Goal: Information Seeking & Learning: Learn about a topic

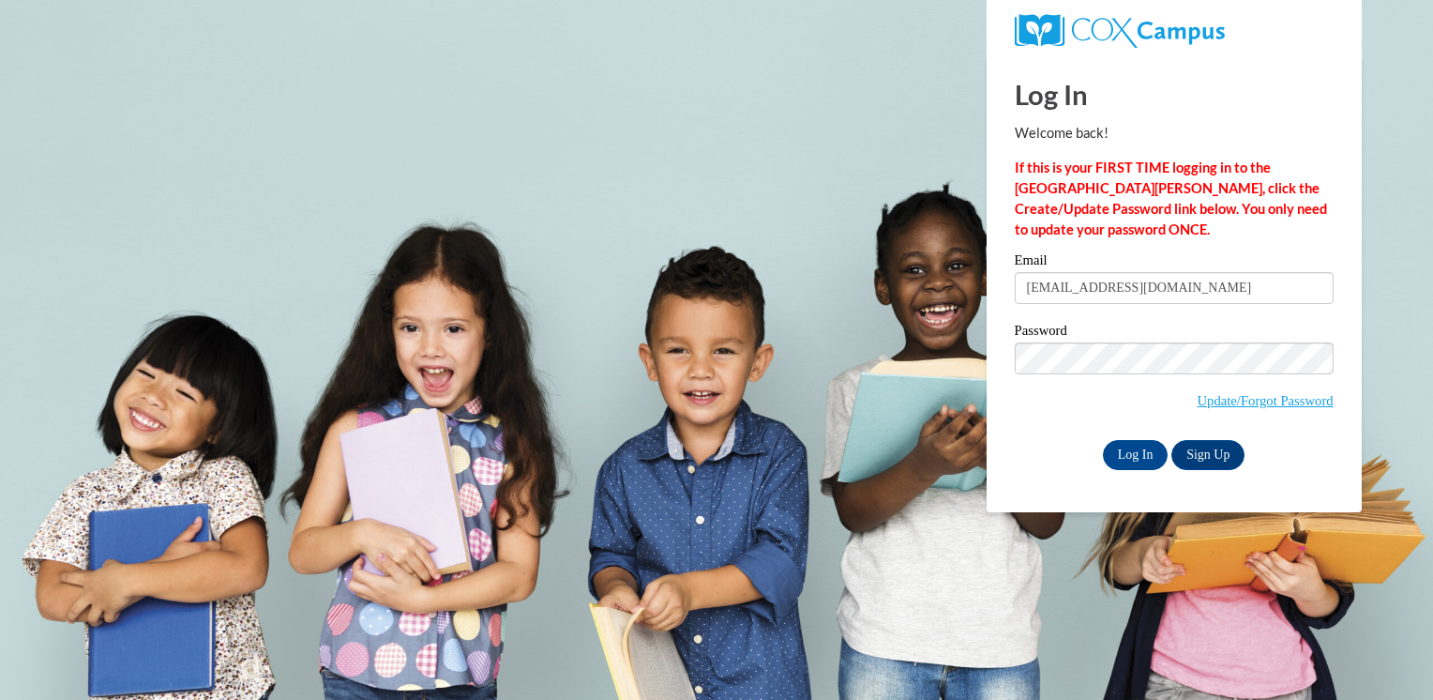
click at [1143, 458] on input "Log In" at bounding box center [1136, 455] width 66 height 30
click at [1139, 456] on input "Log In" at bounding box center [1136, 455] width 66 height 30
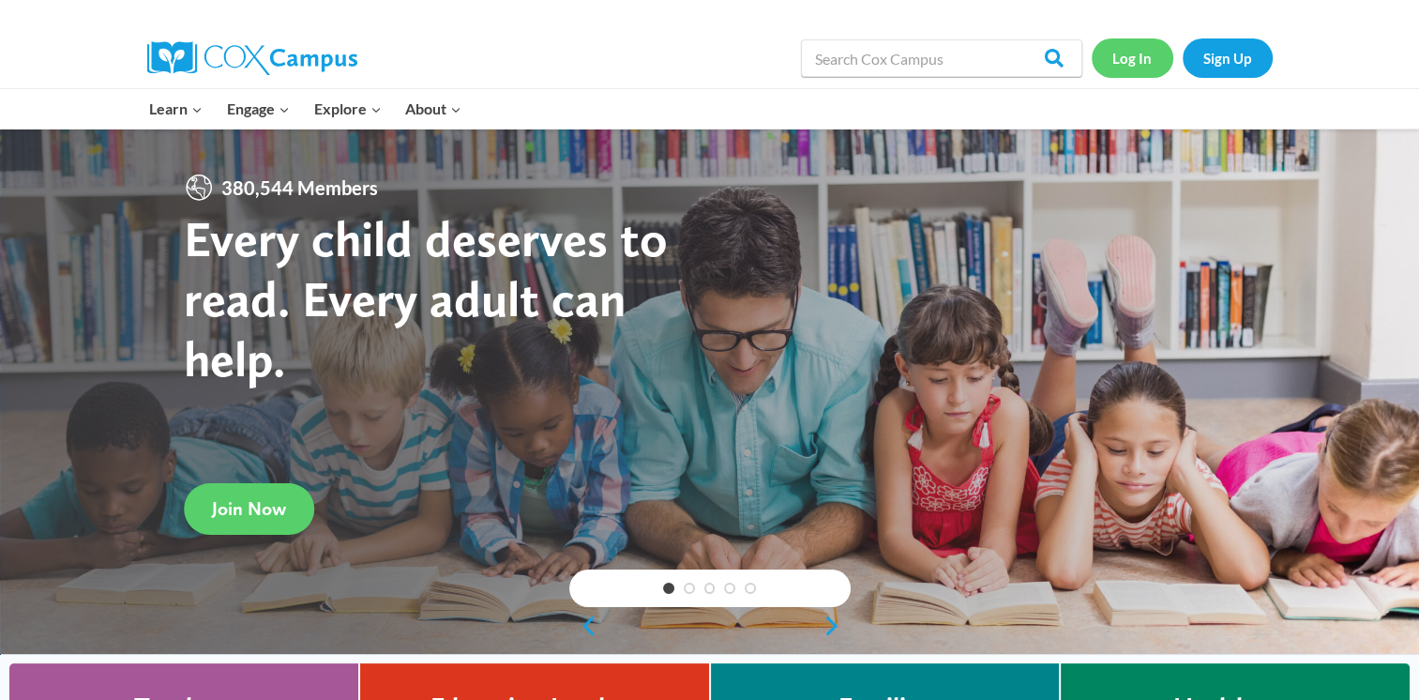
click at [1137, 56] on link "Log In" at bounding box center [1133, 57] width 82 height 38
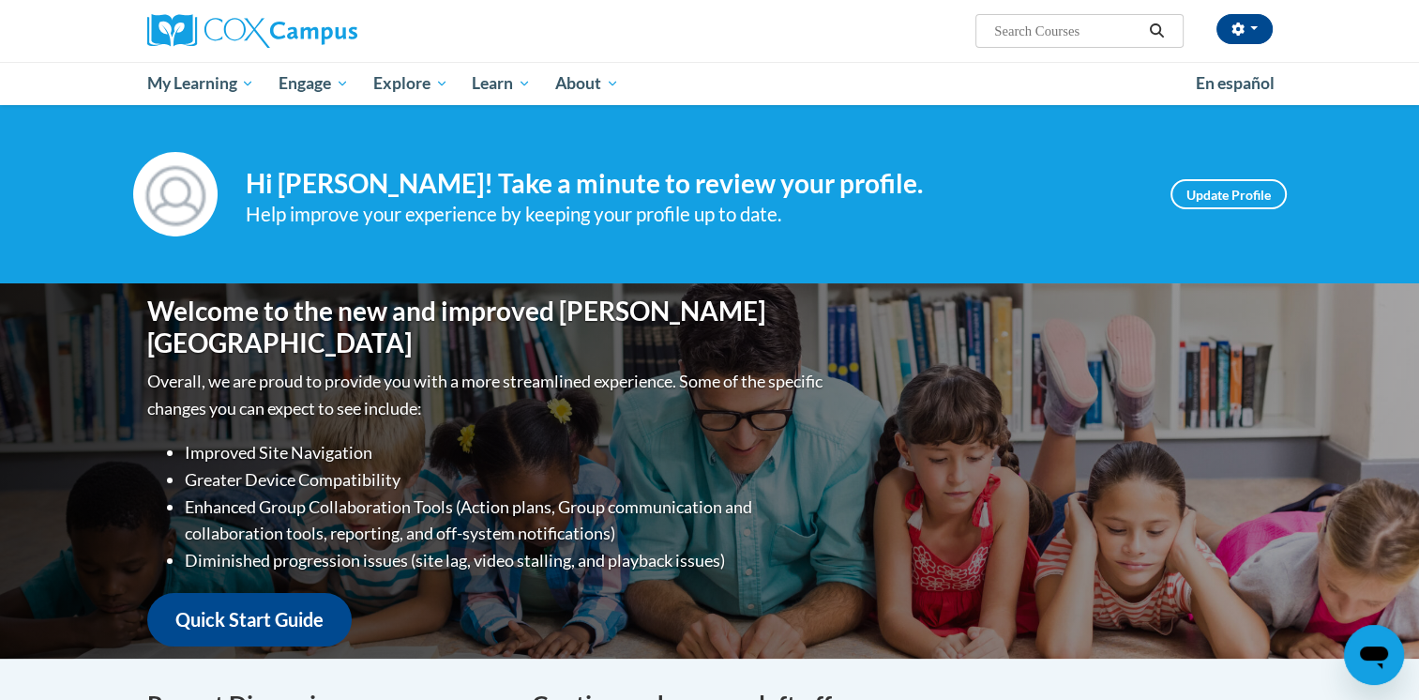
scroll to position [186, 0]
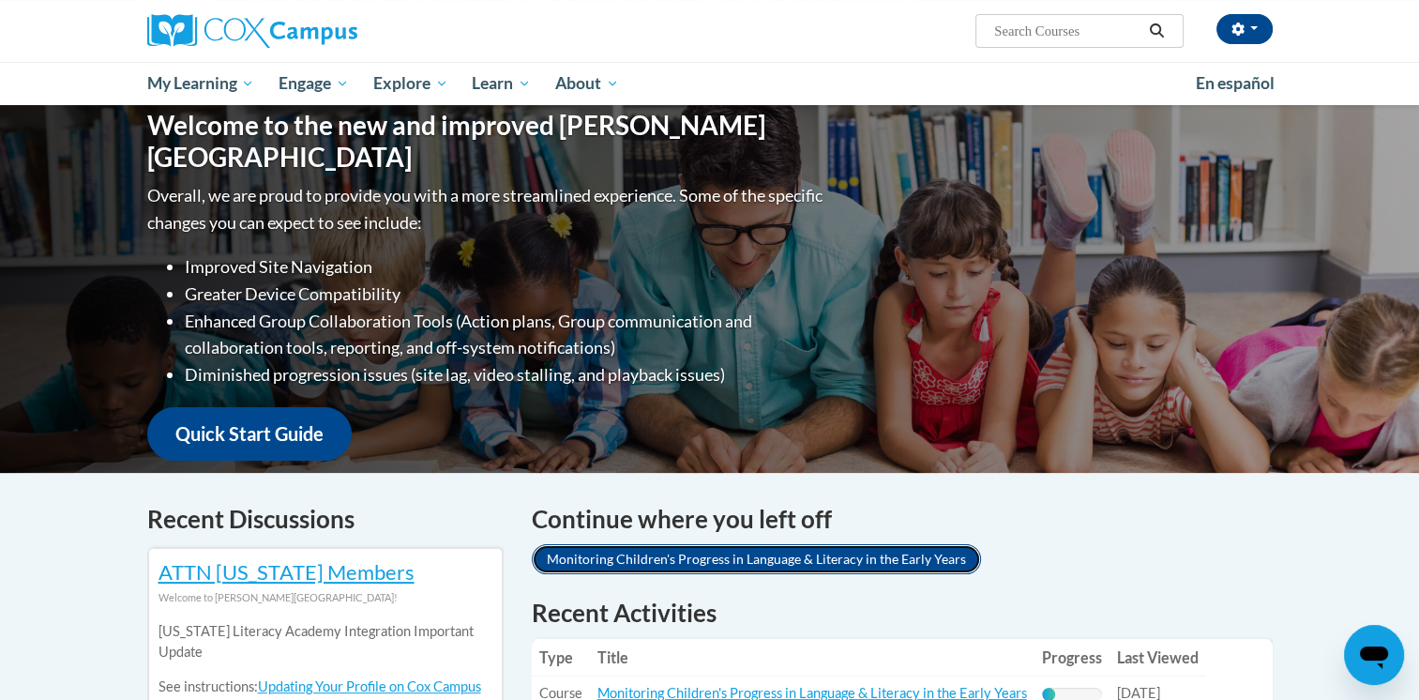
click at [716, 550] on link "Monitoring Children's Progress in Language & Literacy in the Early Years" at bounding box center [756, 559] width 449 height 30
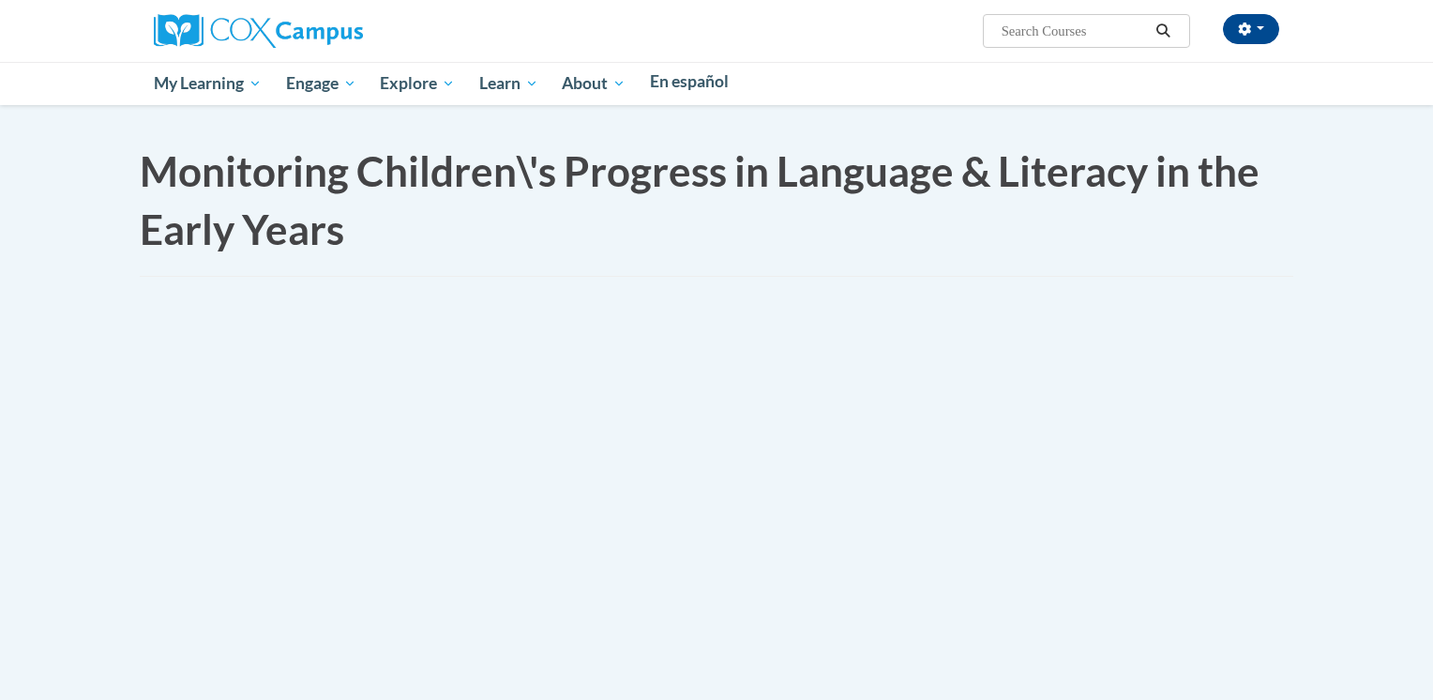
click at [796, 560] on html "This site uses cookies to help improve your learning experience. By continuing …" at bounding box center [716, 350] width 1433 height 700
click at [768, 277] on div "Monitoring Children\'s Progress in Language & Literacy in the Early Years" at bounding box center [716, 210] width 1153 height 134
click at [644, 525] on html "This site uses cookies to help improve your learning experience. By continuing …" at bounding box center [716, 350] width 1433 height 700
drag, startPoint x: 0, startPoint y: 0, endPoint x: 175, endPoint y: 51, distance: 182.5
click at [228, 411] on html "This site uses cookies to help improve your learning experience. By continuing …" at bounding box center [716, 350] width 1433 height 700
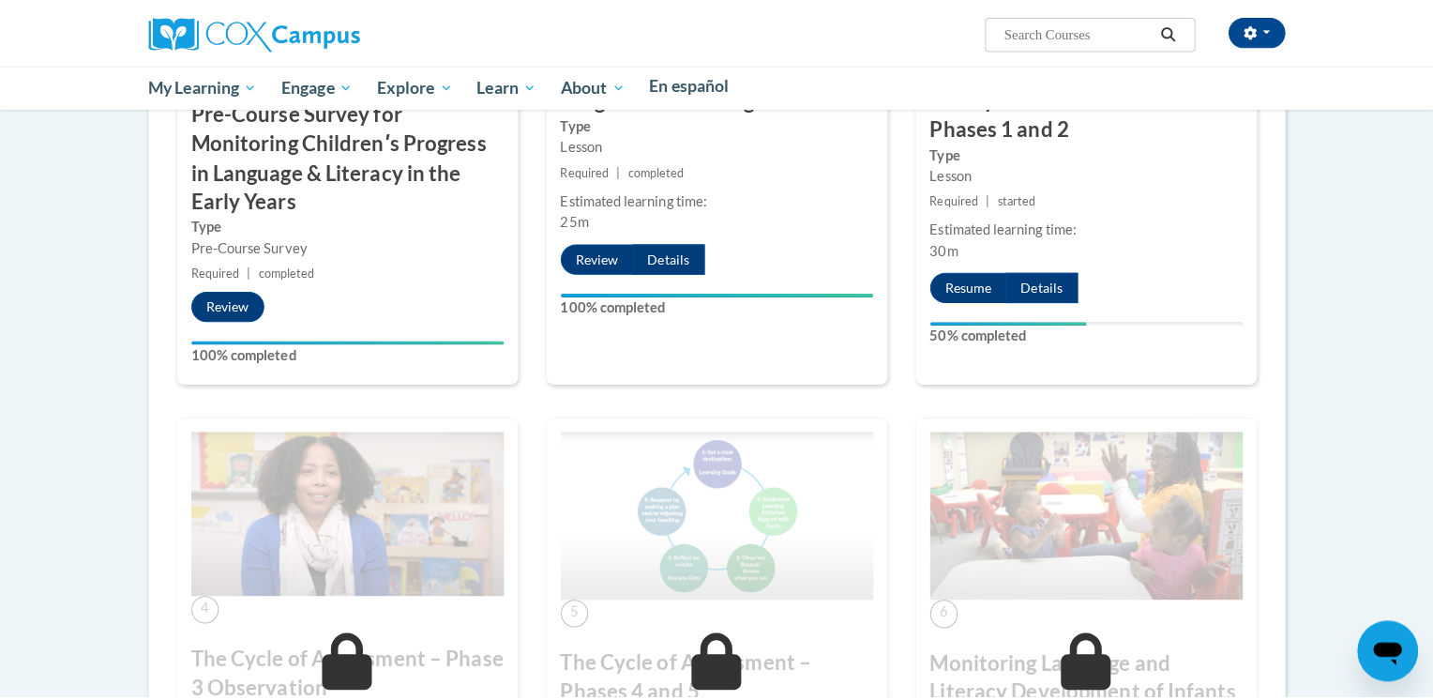
scroll to position [1579, 25]
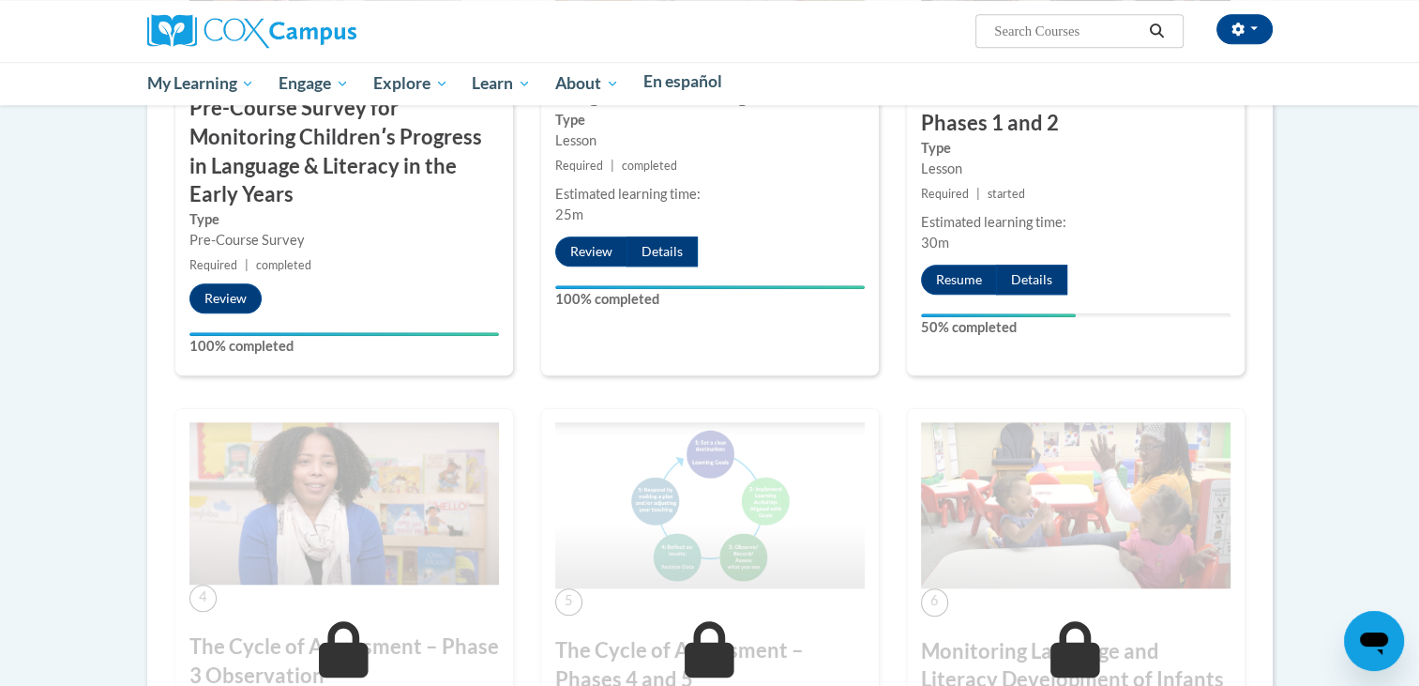
click at [928, 294] on button "Resume" at bounding box center [959, 279] width 76 height 30
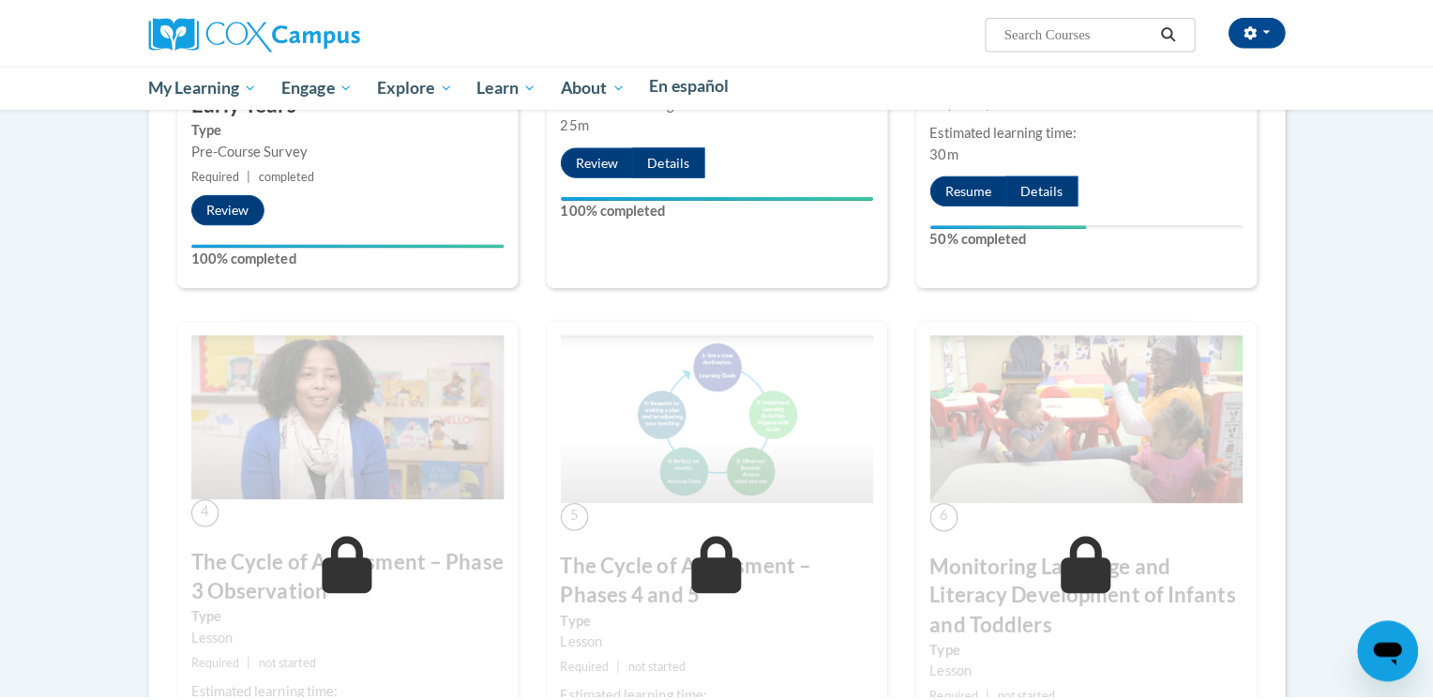
scroll to position [1672, 18]
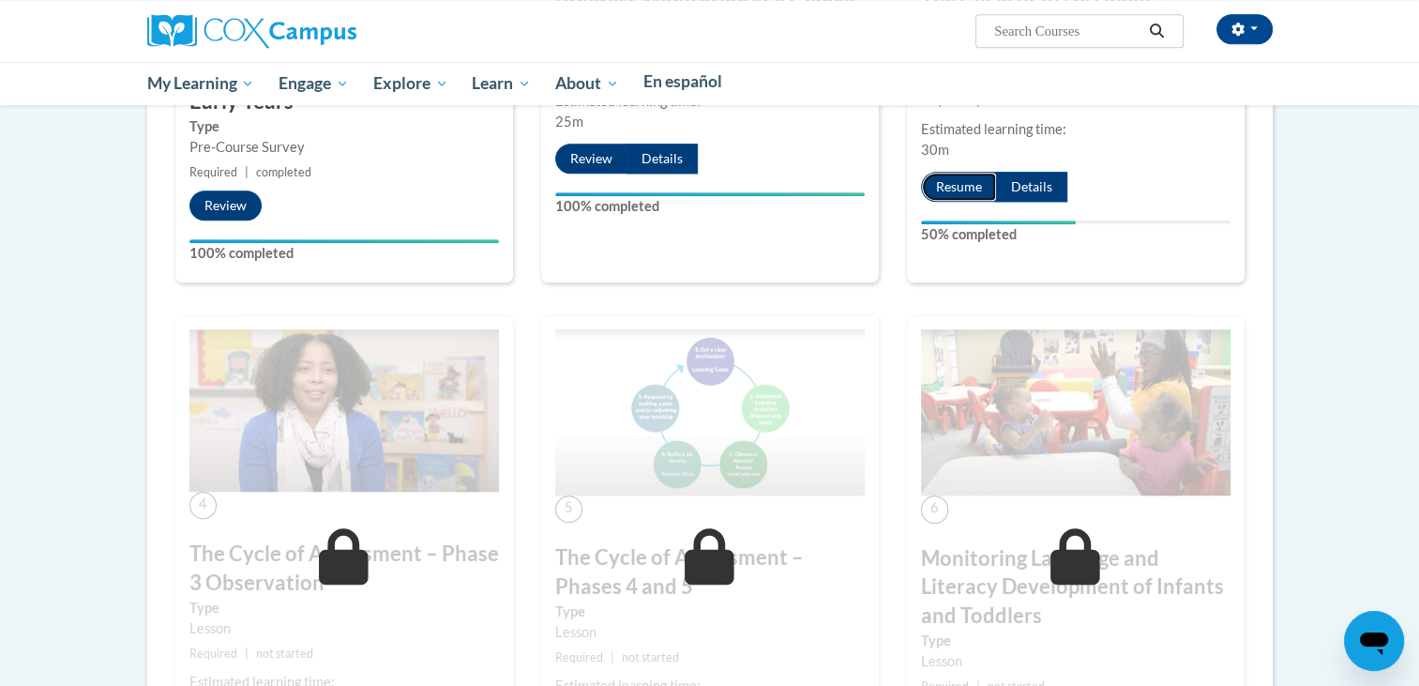
click at [938, 202] on button "Resume" at bounding box center [959, 187] width 76 height 30
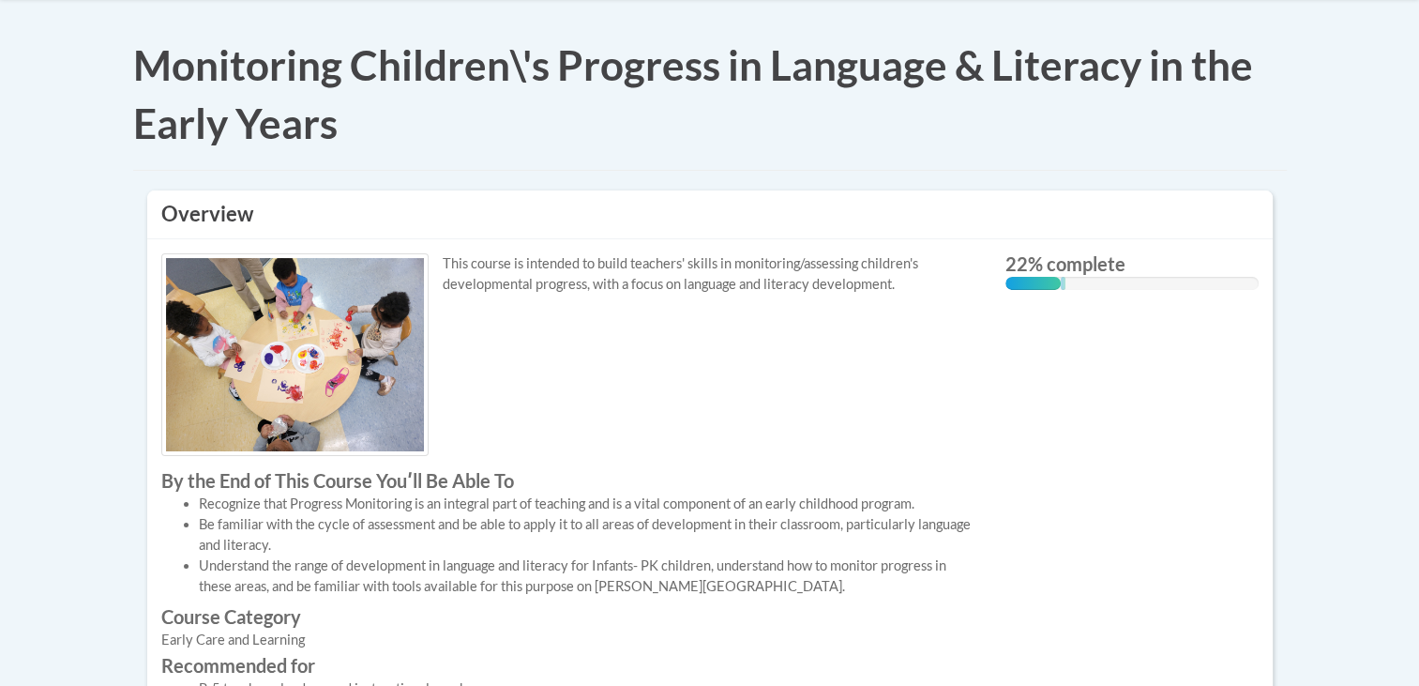
scroll to position [212, 0]
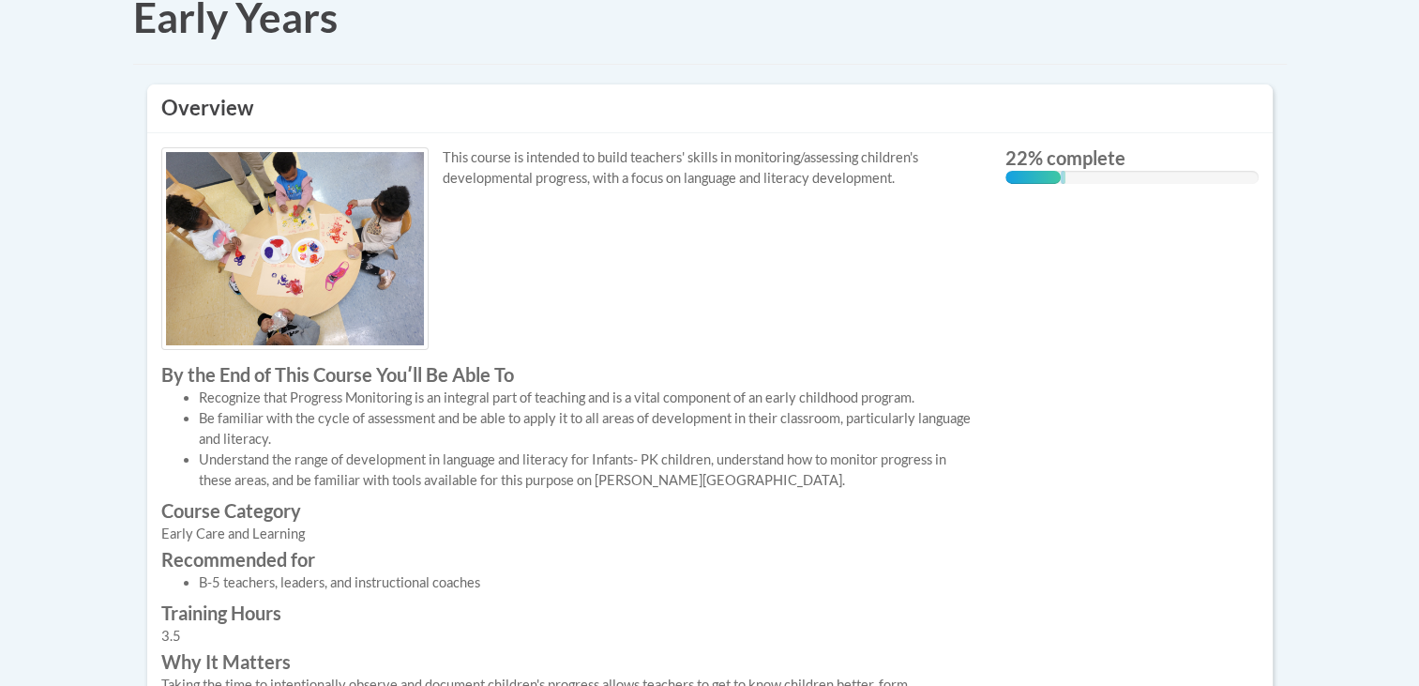
click at [429, 350] on img at bounding box center [294, 248] width 267 height 203
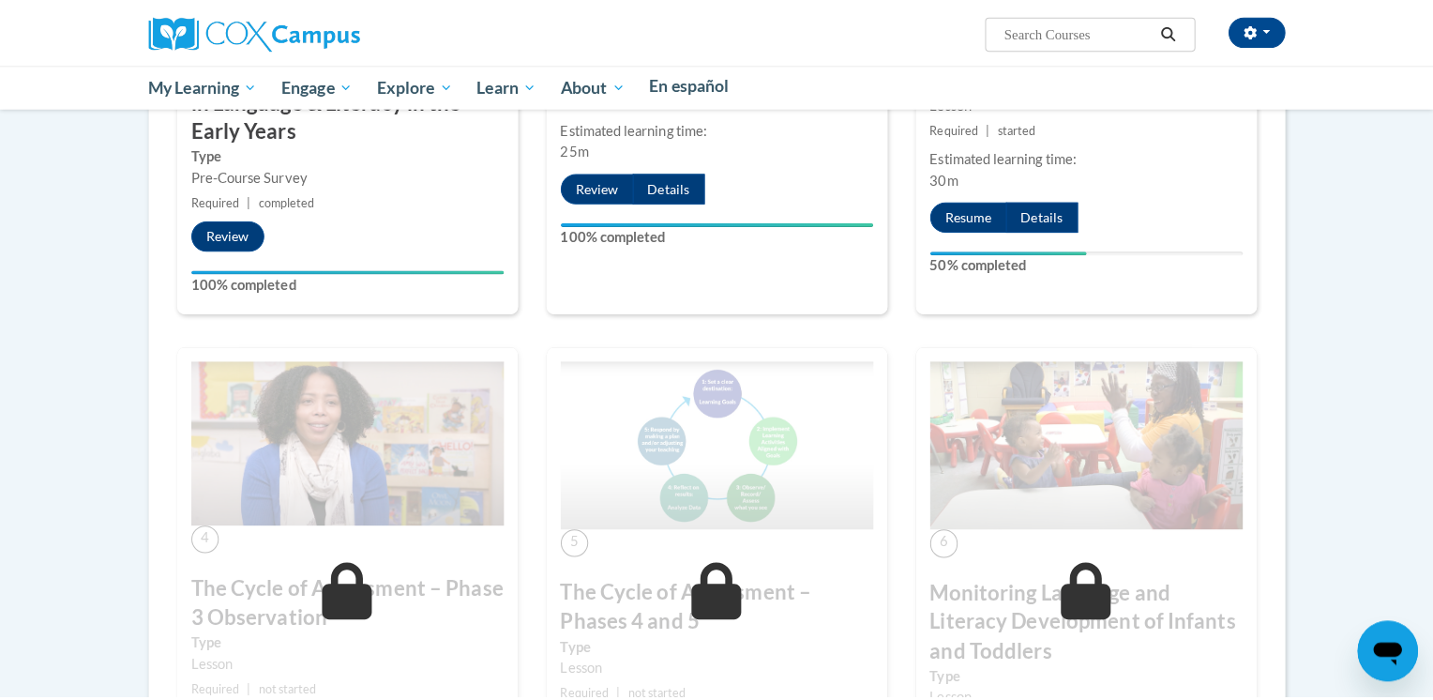
scroll to position [1647, 44]
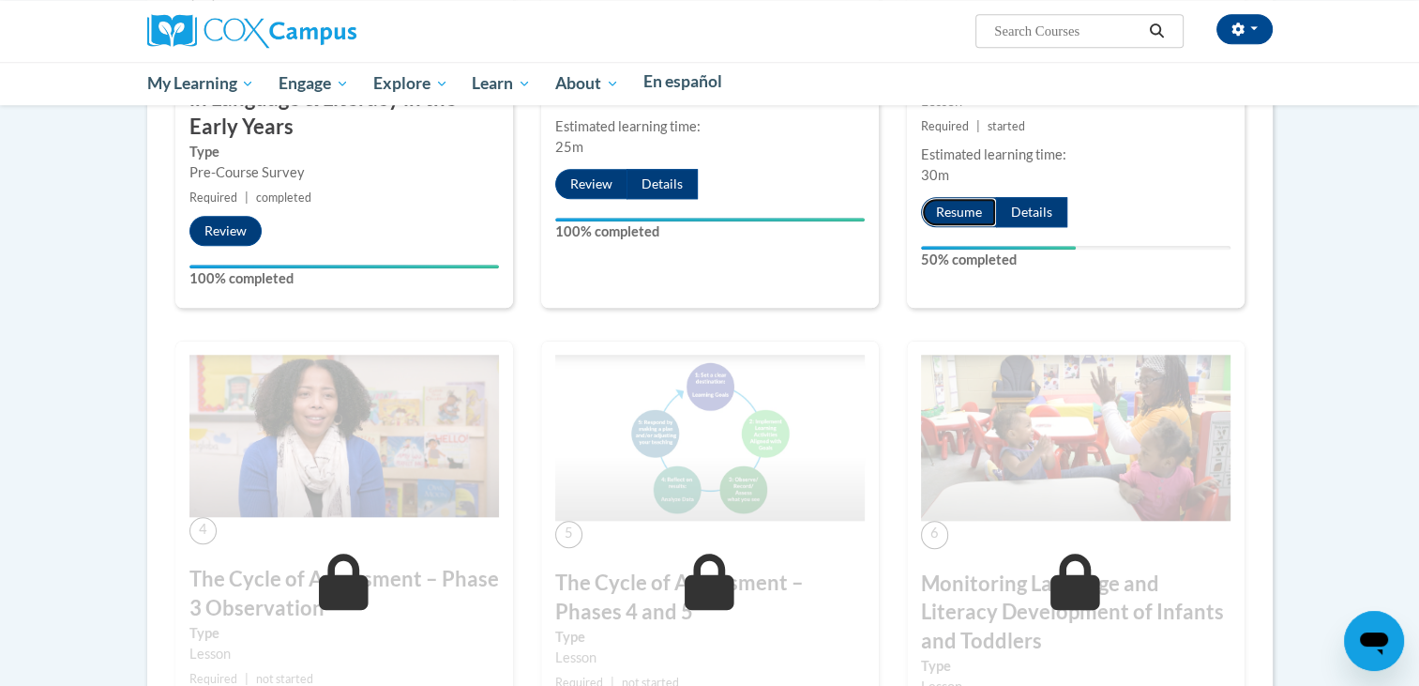
click at [921, 227] on button "Resume" at bounding box center [959, 212] width 76 height 30
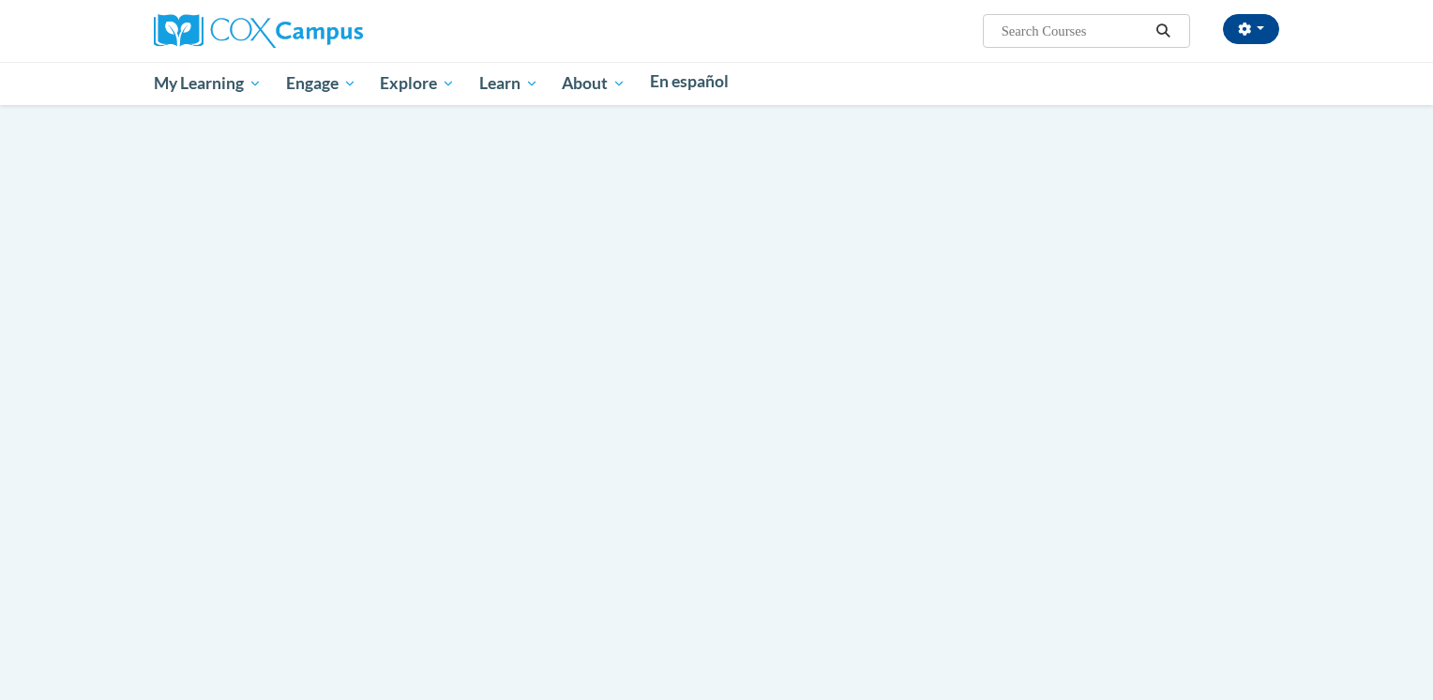
click at [245, 36] on div "Tracy Watson (America/Chicago UTC-05:00) My Profile Inbox My Transcripts Log Ou…" at bounding box center [717, 31] width 1182 height 62
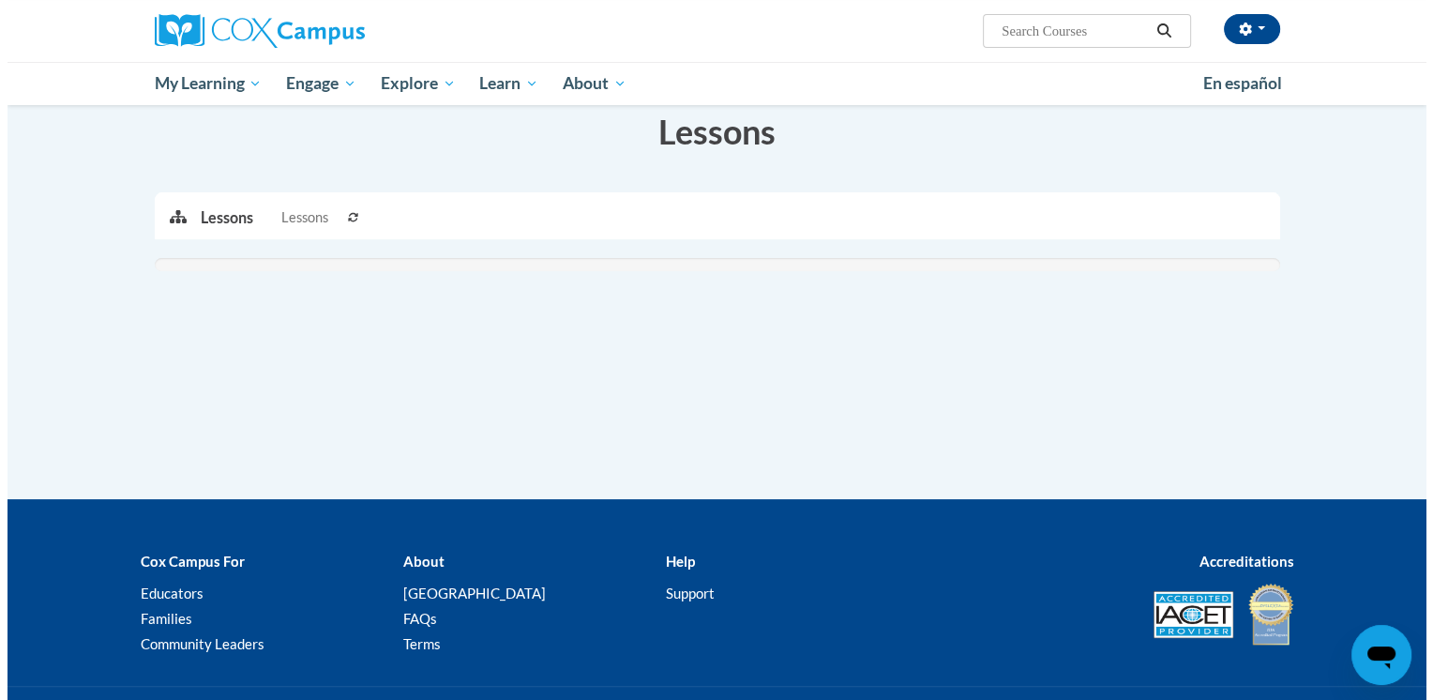
scroll to position [340, 0]
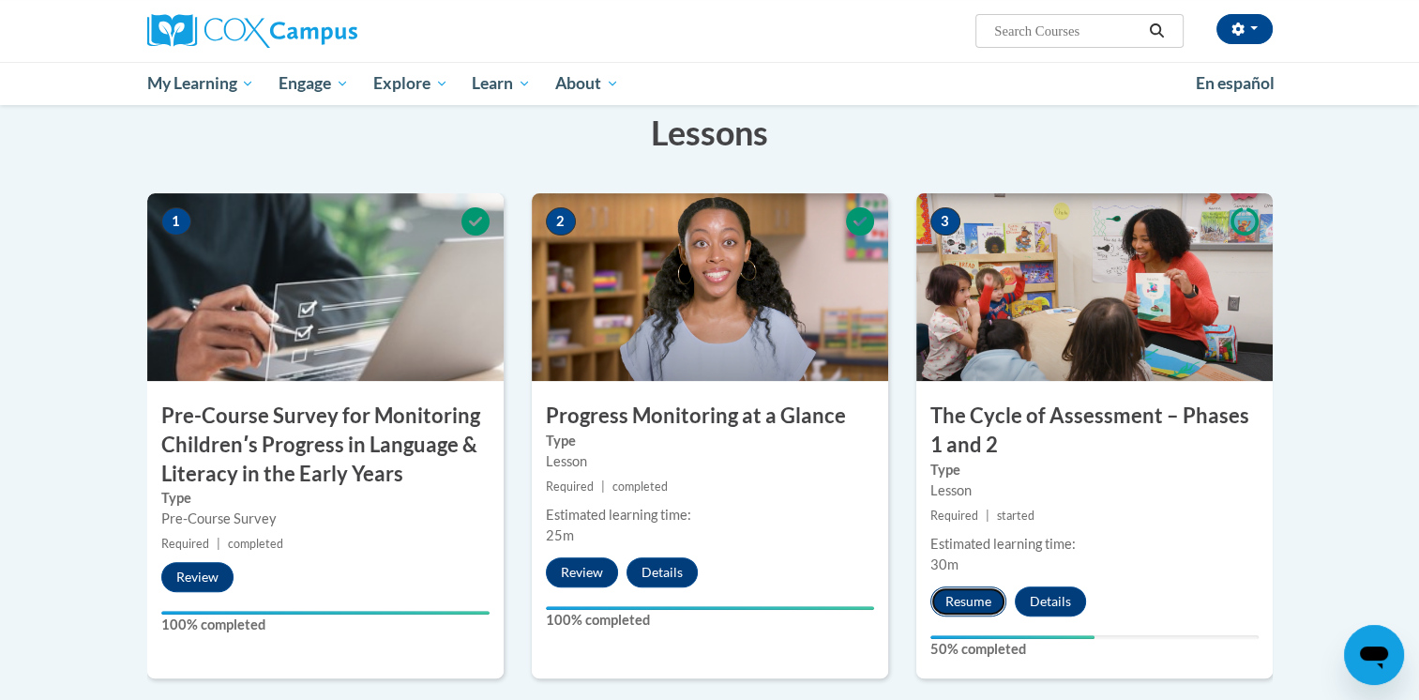
click at [969, 589] on button "Resume" at bounding box center [968, 601] width 76 height 30
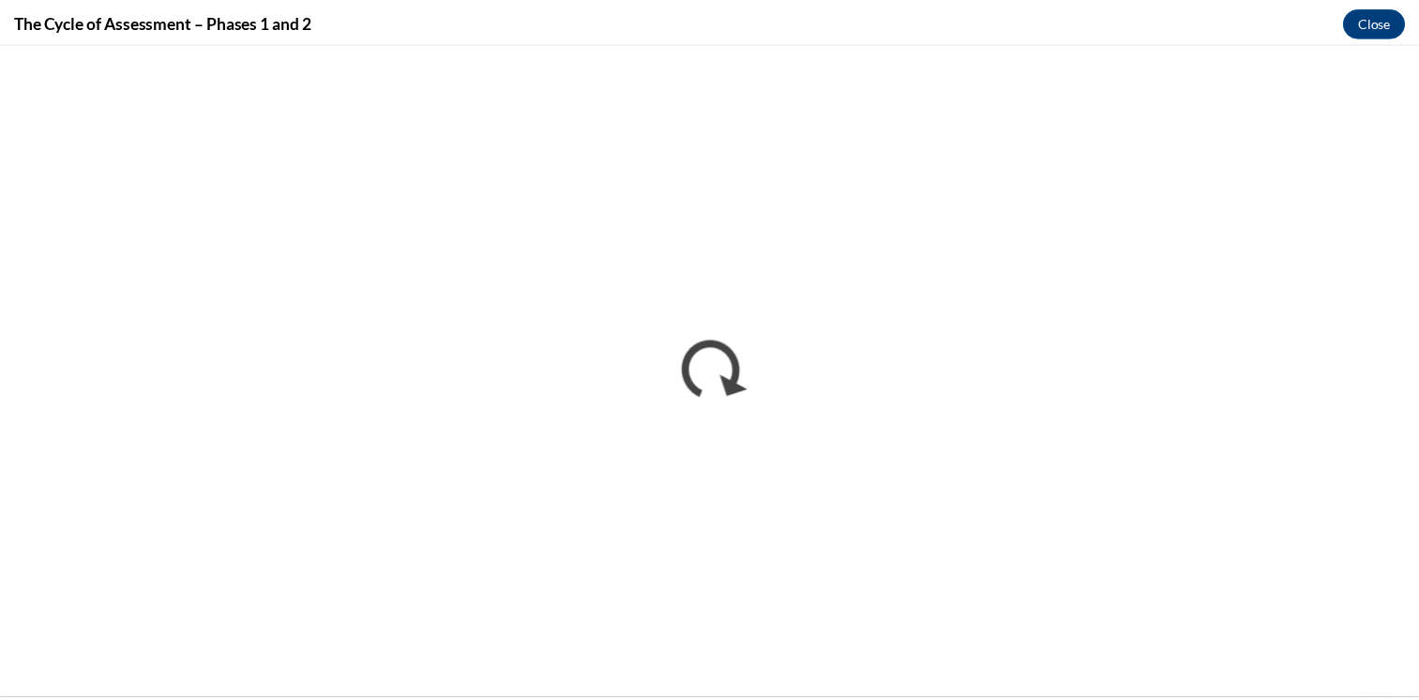
scroll to position [0, 0]
click at [1396, 25] on button "Close" at bounding box center [1387, 21] width 63 height 30
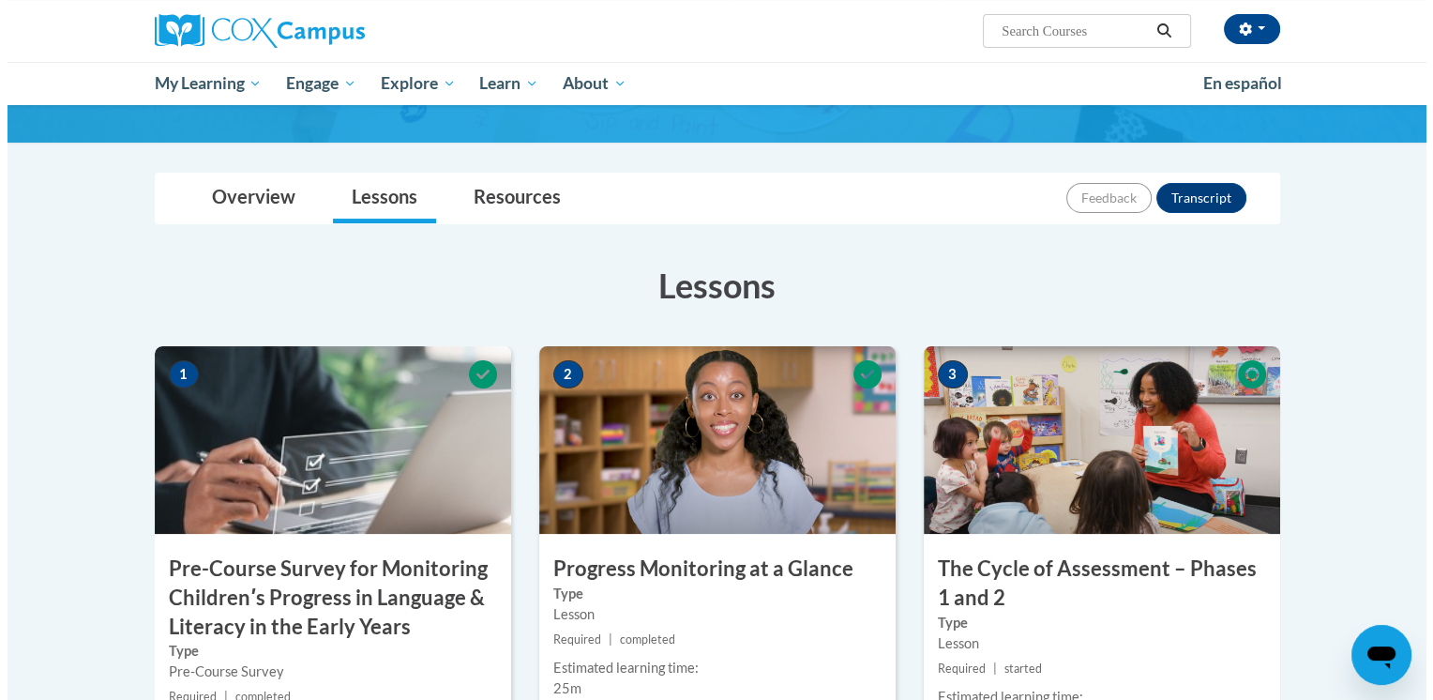
scroll to position [371, 0]
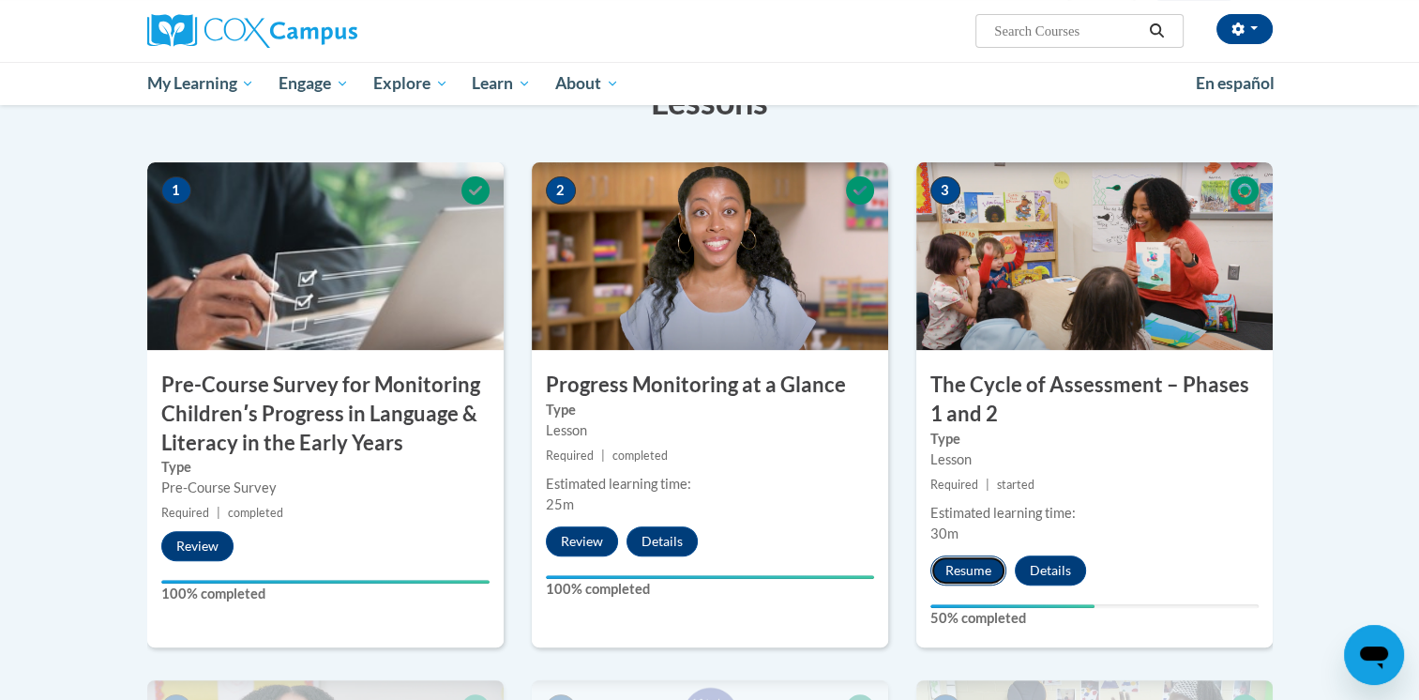
click at [983, 574] on button "Resume" at bounding box center [968, 570] width 76 height 30
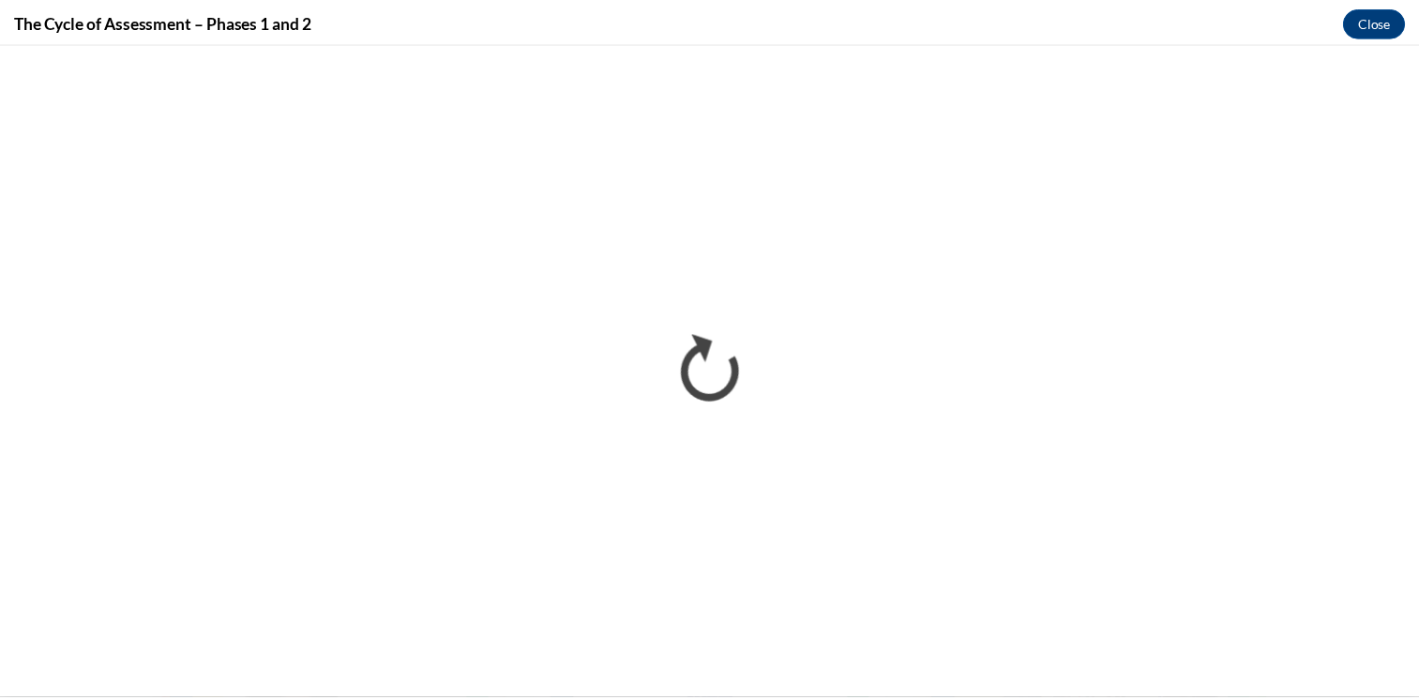
scroll to position [0, 0]
click at [1404, 16] on button "Close" at bounding box center [1387, 21] width 63 height 30
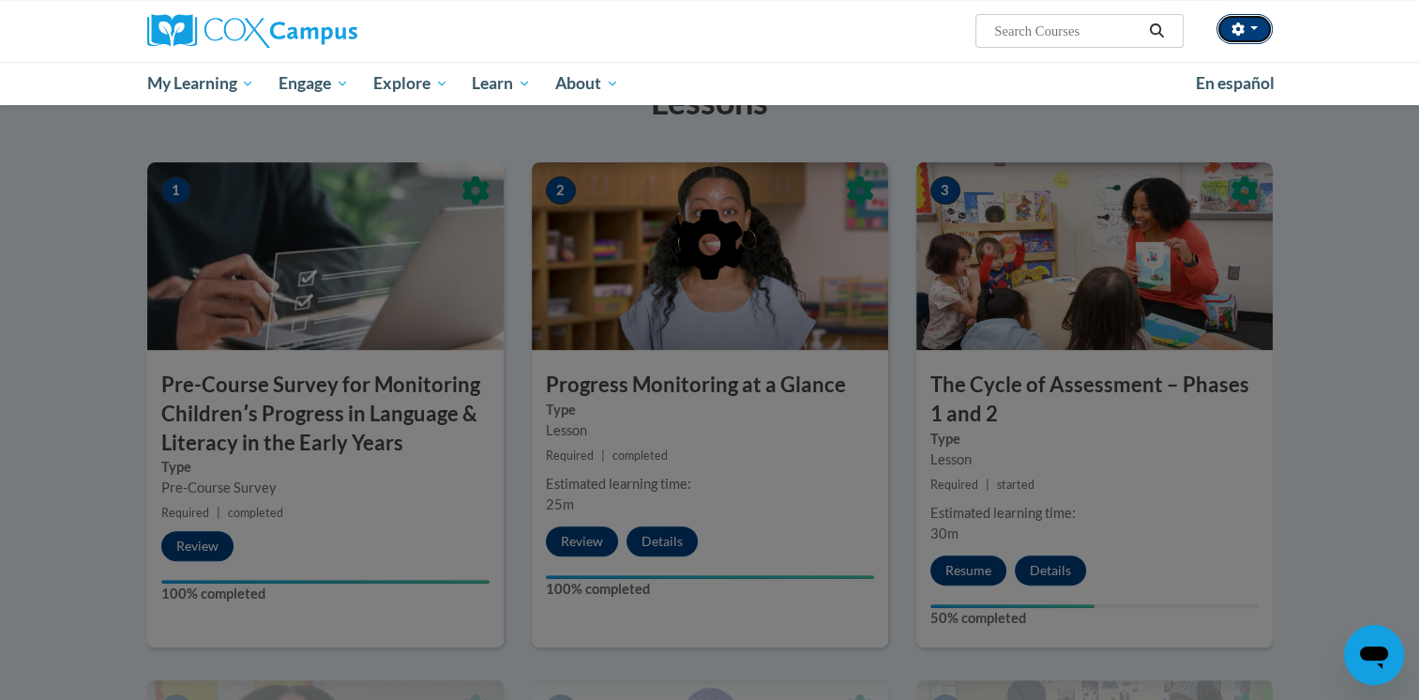
click at [1247, 38] on button "button" at bounding box center [1244, 29] width 56 height 30
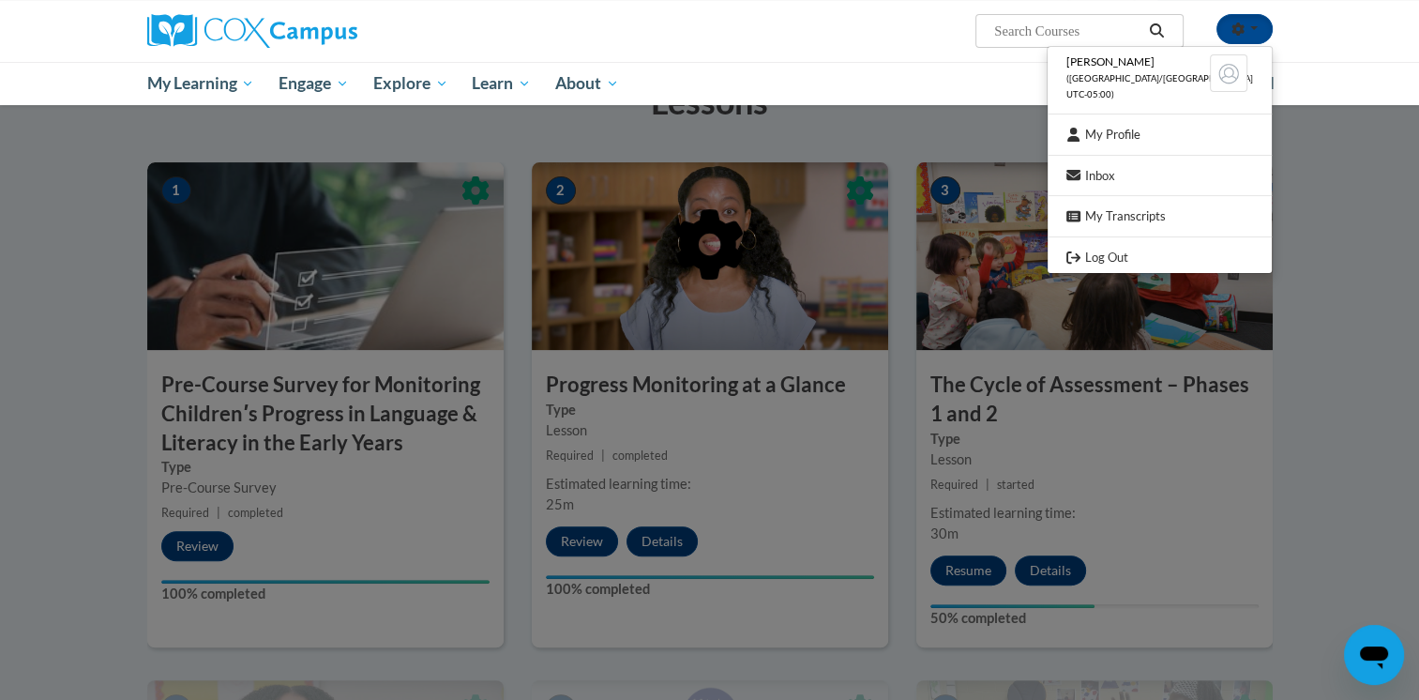
click at [1109, 252] on div at bounding box center [709, 340] width 1125 height 356
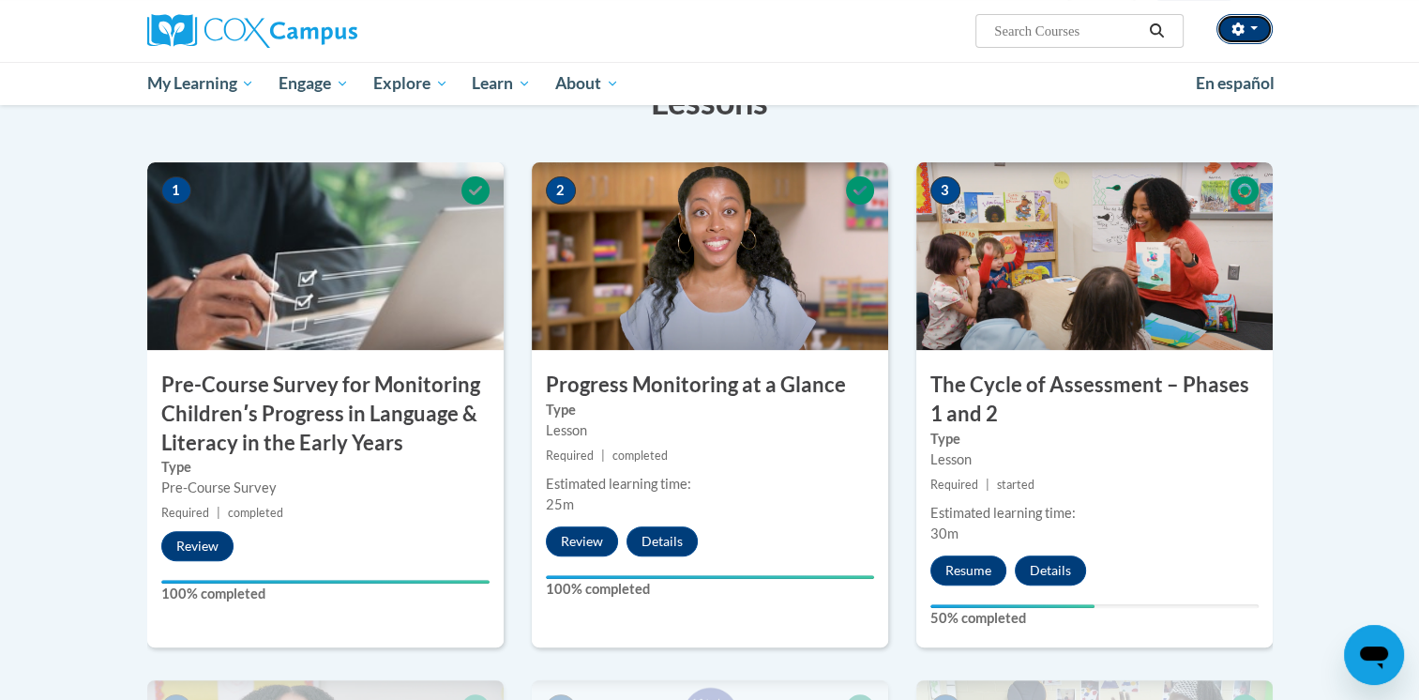
click at [1242, 38] on button "button" at bounding box center [1244, 29] width 56 height 30
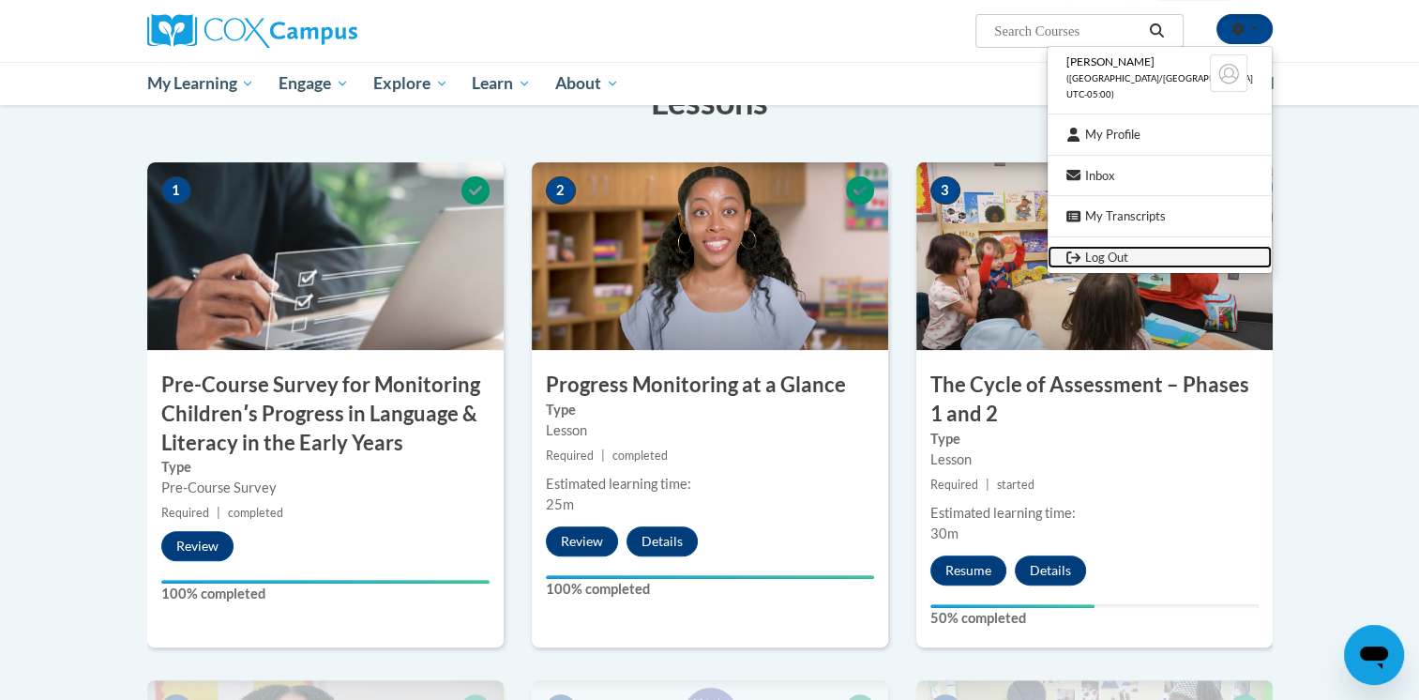
click at [1125, 254] on link "Log Out" at bounding box center [1159, 257] width 224 height 23
